Goal: Transaction & Acquisition: Purchase product/service

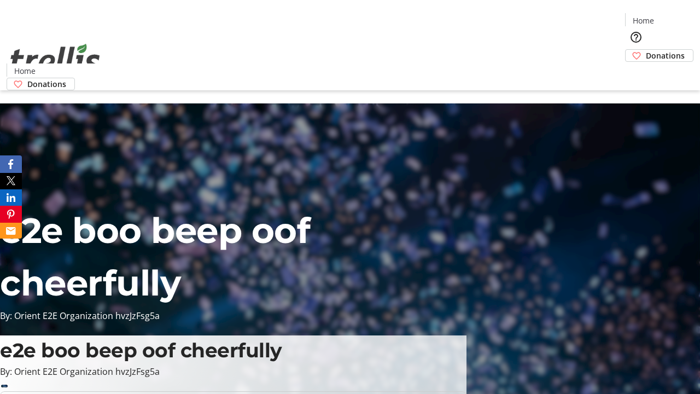
click at [646, 50] on span "Donations" at bounding box center [665, 55] width 39 height 11
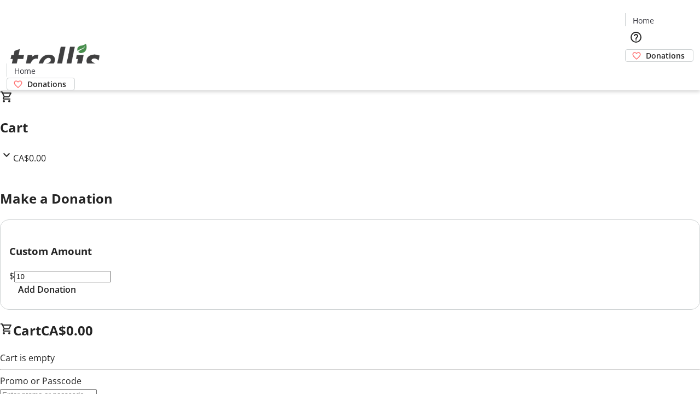
click at [76, 296] on span "Add Donation" at bounding box center [47, 289] width 58 height 13
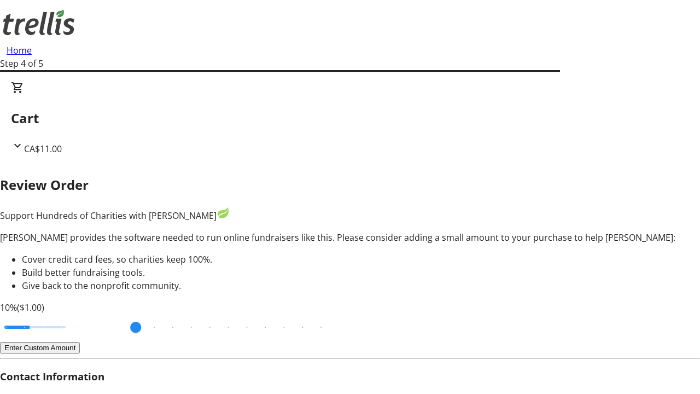
click at [80, 342] on button "Enter Custom Amount" at bounding box center [40, 347] width 80 height 11
